Goal: Task Accomplishment & Management: Manage account settings

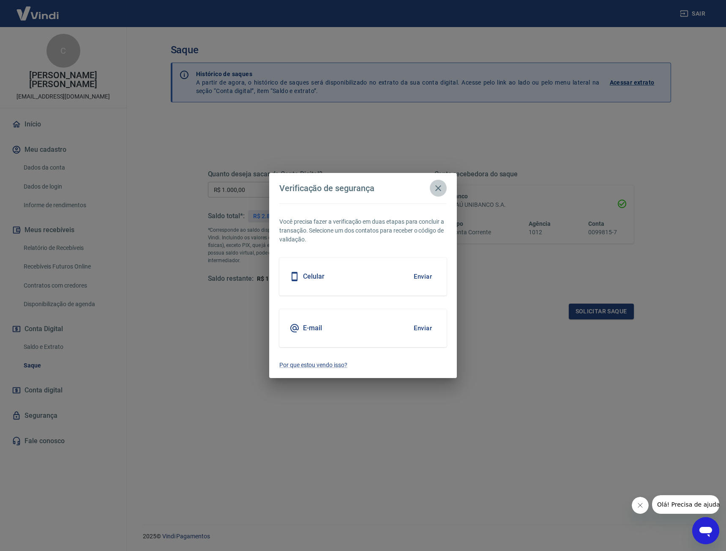
click at [439, 186] on icon "button" at bounding box center [438, 188] width 10 height 10
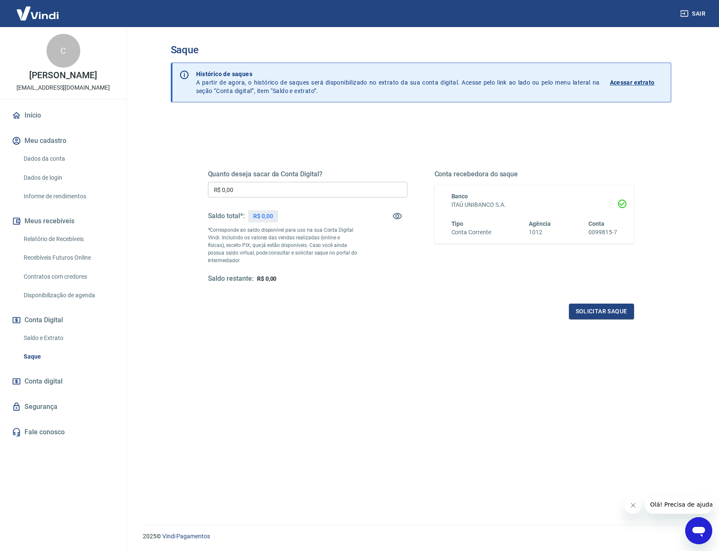
click at [289, 180] on div "Quanto deseja sacar da Conta Digital? R$ 0,00 ​ Saldo total*: R$ 0,00 *Correspo…" at bounding box center [307, 226] width 199 height 113
click at [296, 189] on input "R$ 0,00" at bounding box center [307, 190] width 199 height 16
drag, startPoint x: 149, startPoint y: 184, endPoint x: 143, endPoint y: 184, distance: 6.4
click at [143, 184] on main "Saque Histórico de saques A partir de agora, o histórico de saques será disponi…" at bounding box center [421, 289] width 596 height 524
type input "R$ 5.148,01"
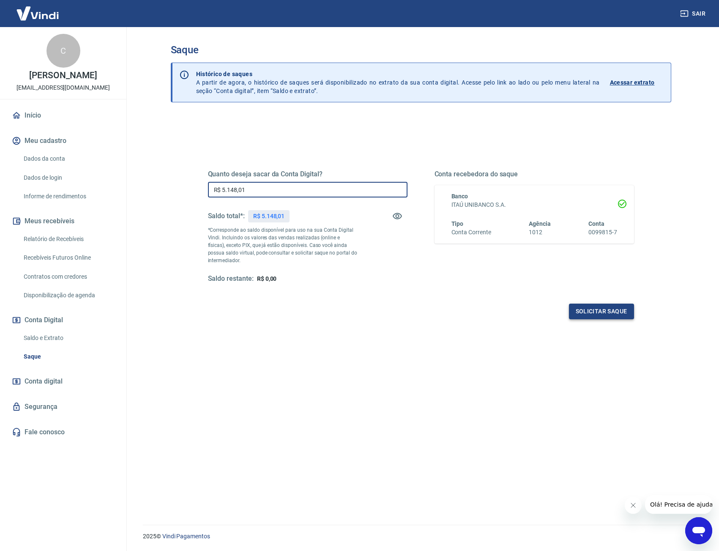
click at [607, 315] on button "Solicitar saque" at bounding box center [601, 311] width 65 height 16
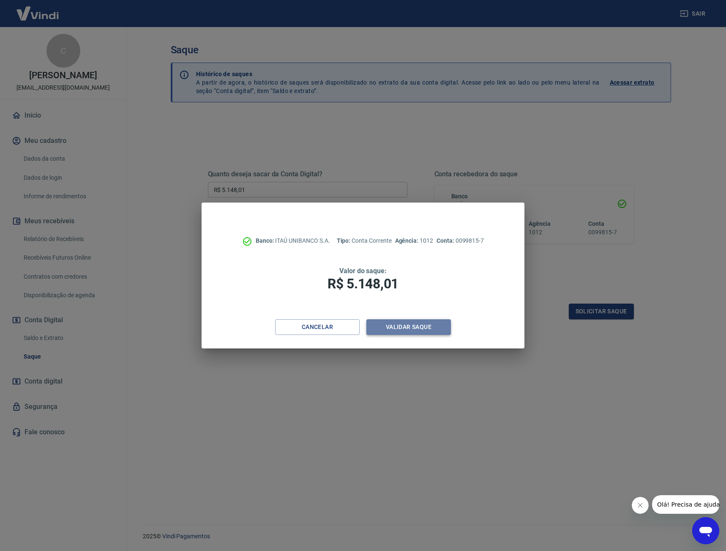
click at [412, 330] on button "Validar saque" at bounding box center [408, 327] width 85 height 16
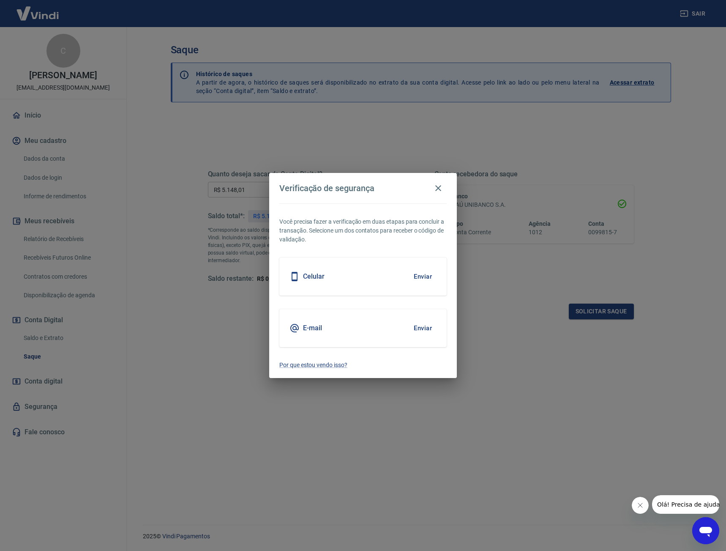
click at [425, 275] on button "Enviar" at bounding box center [422, 277] width 27 height 18
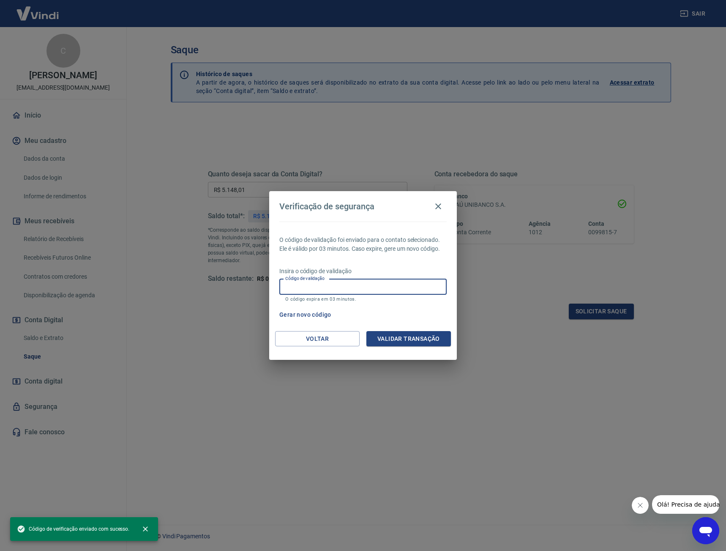
click at [426, 288] on input "Código de validação" at bounding box center [362, 287] width 167 height 16
click at [427, 289] on input "Código de validação" at bounding box center [362, 287] width 167 height 16
click at [425, 288] on input "Código de validação" at bounding box center [362, 287] width 167 height 16
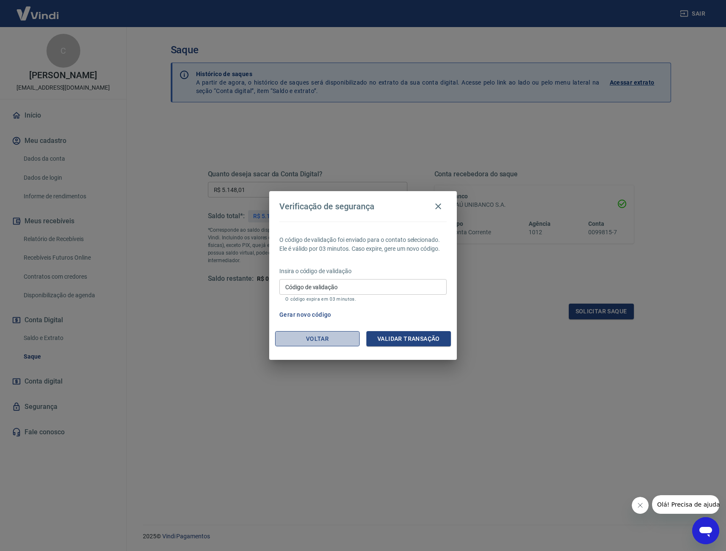
click at [303, 336] on button "Voltar" at bounding box center [317, 339] width 85 height 16
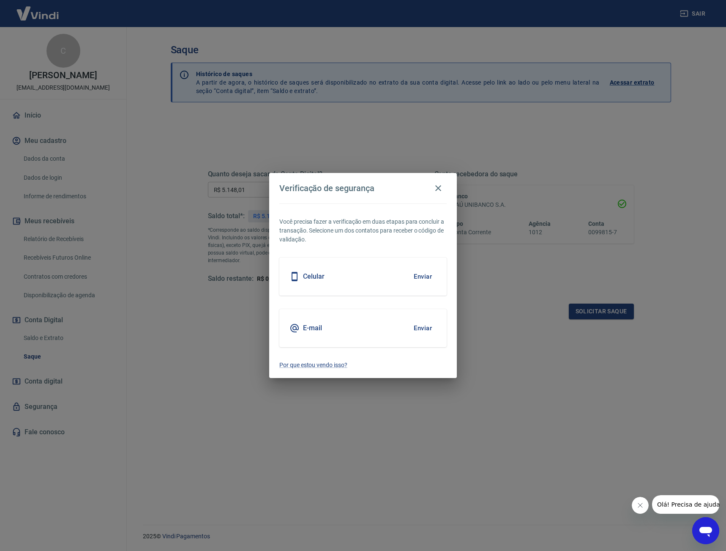
click at [423, 325] on button "Enviar" at bounding box center [422, 328] width 27 height 18
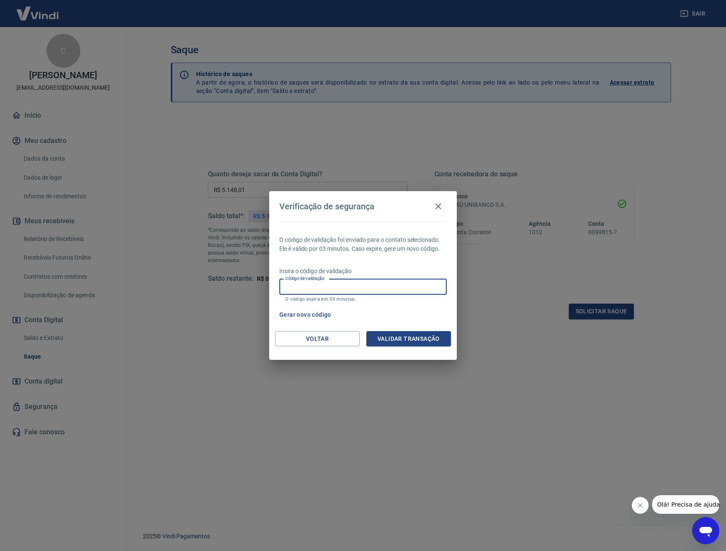
click at [410, 288] on input "Código de validação" at bounding box center [362, 287] width 167 height 16
type input "349047"
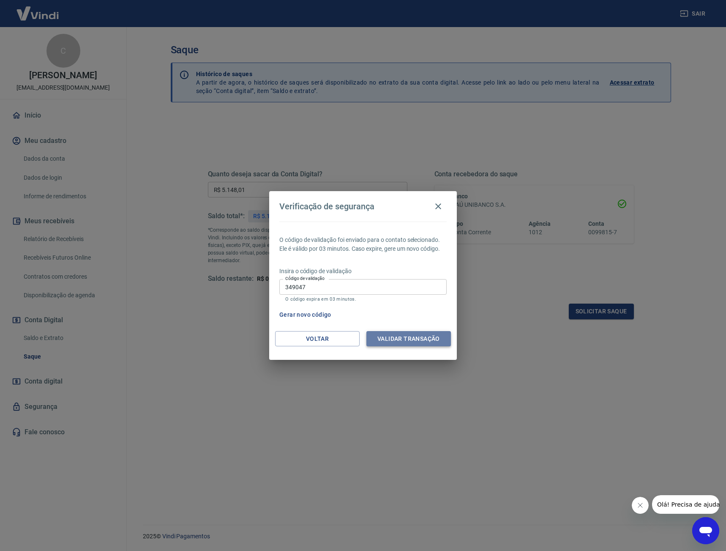
click at [420, 336] on button "Validar transação" at bounding box center [408, 339] width 85 height 16
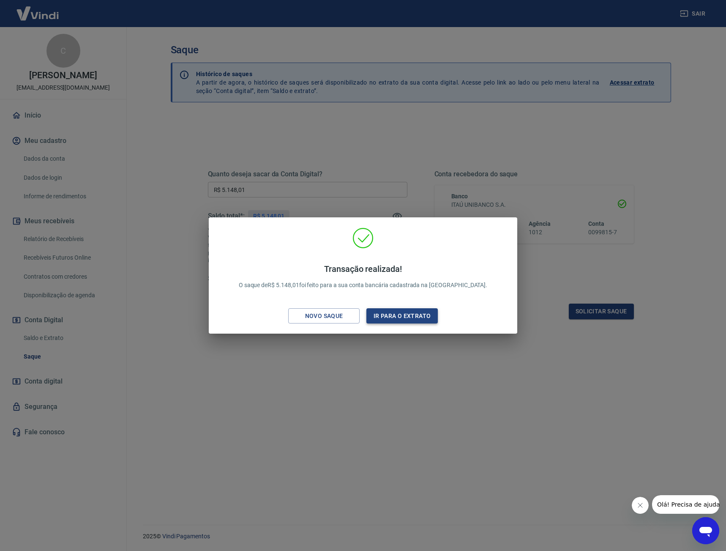
click at [421, 313] on button "Ir para o extrato" at bounding box center [401, 316] width 71 height 16
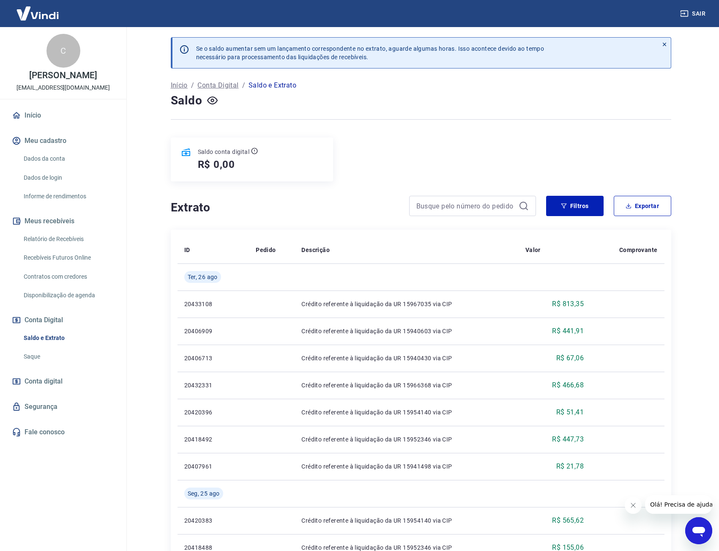
click at [653, 120] on div at bounding box center [421, 119] width 500 height 21
